Goal: Task Accomplishment & Management: Complete application form

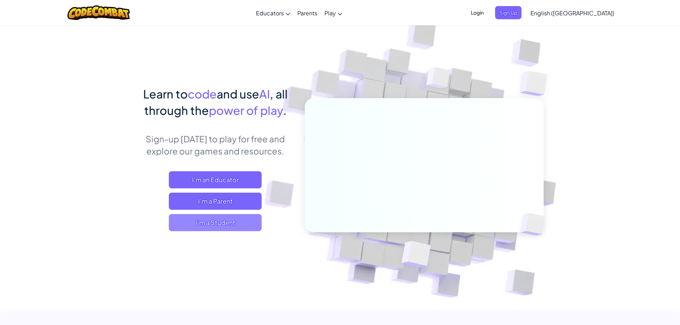
click at [226, 225] on span "I'm a Student" at bounding box center [215, 222] width 93 height 17
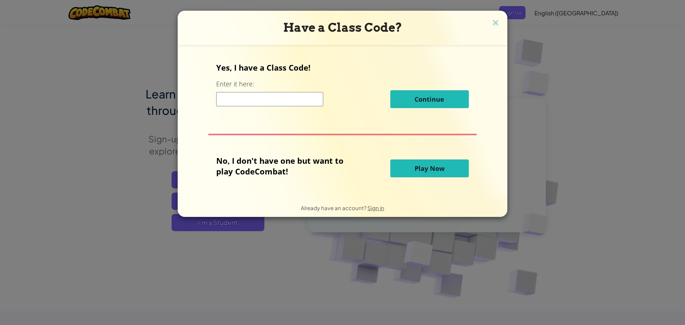
click at [253, 97] on input at bounding box center [269, 99] width 107 height 14
type input "CakeKingSwim"
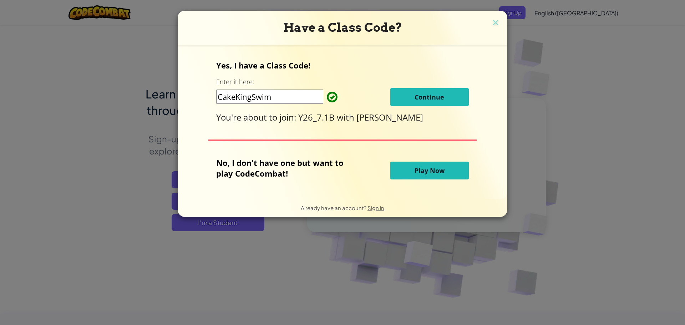
click at [412, 101] on button "Continue" at bounding box center [429, 97] width 78 height 18
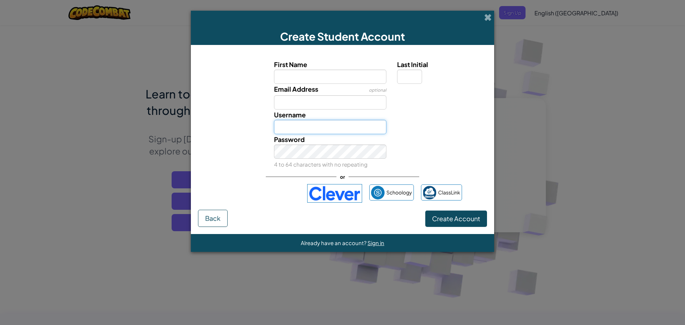
type input "[PERSON_NAME]"
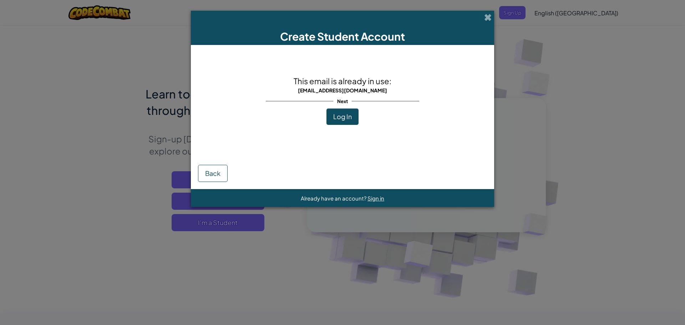
click at [353, 127] on div "This email is already in use: [EMAIL_ADDRESS][DOMAIN_NAME] Next Log In" at bounding box center [342, 100] width 153 height 97
click at [341, 120] on span "Log In" at bounding box center [342, 116] width 19 height 8
